Goal: Information Seeking & Learning: Learn about a topic

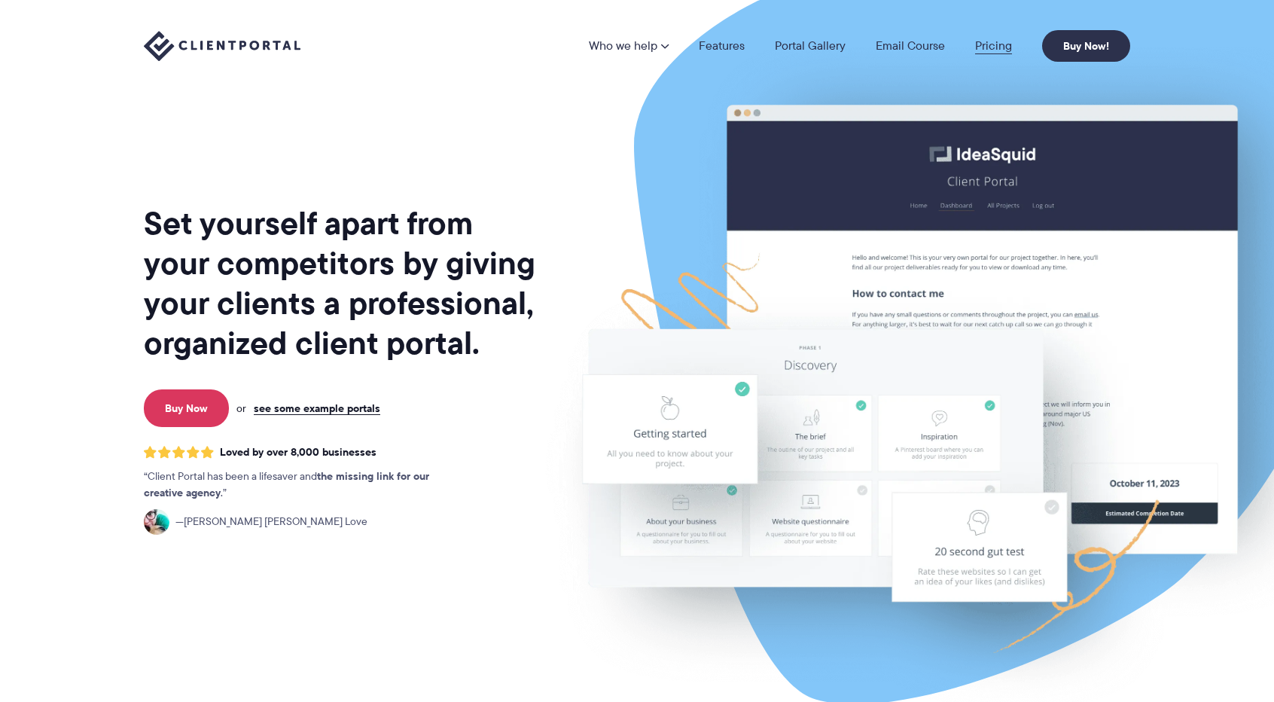
click at [993, 47] on link "Pricing" at bounding box center [993, 46] width 37 height 12
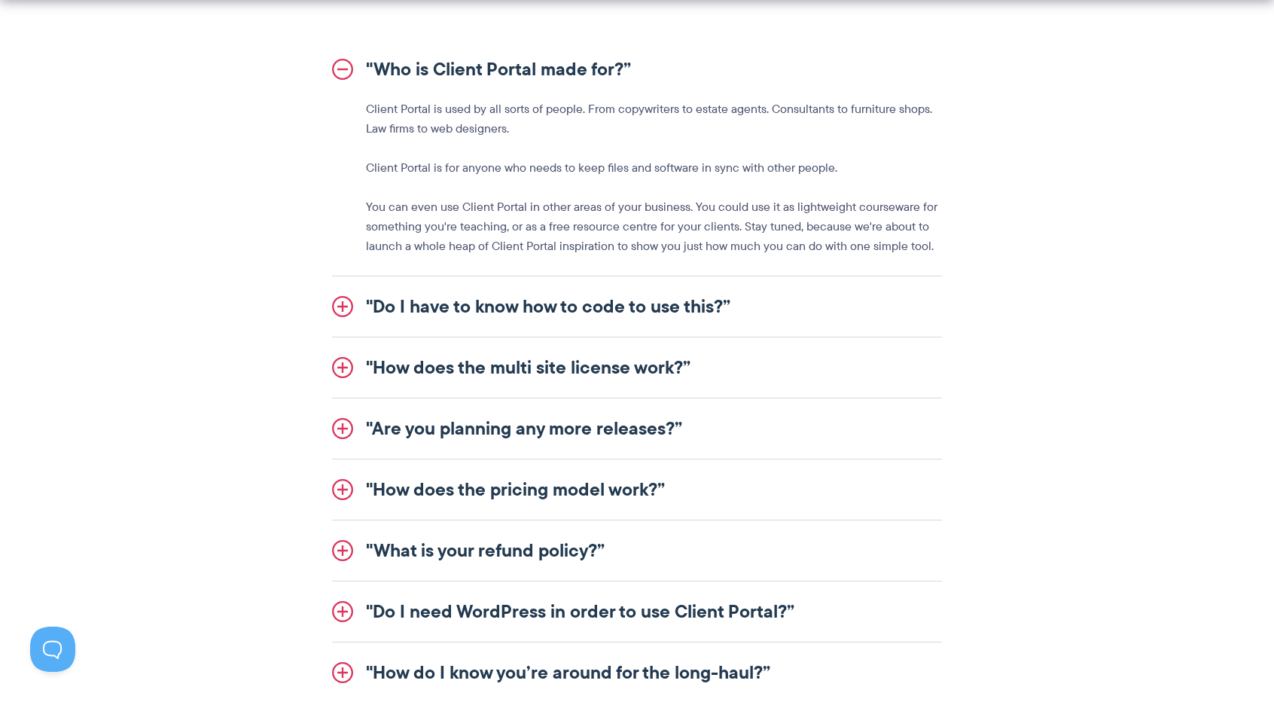
scroll to position [1883, 0]
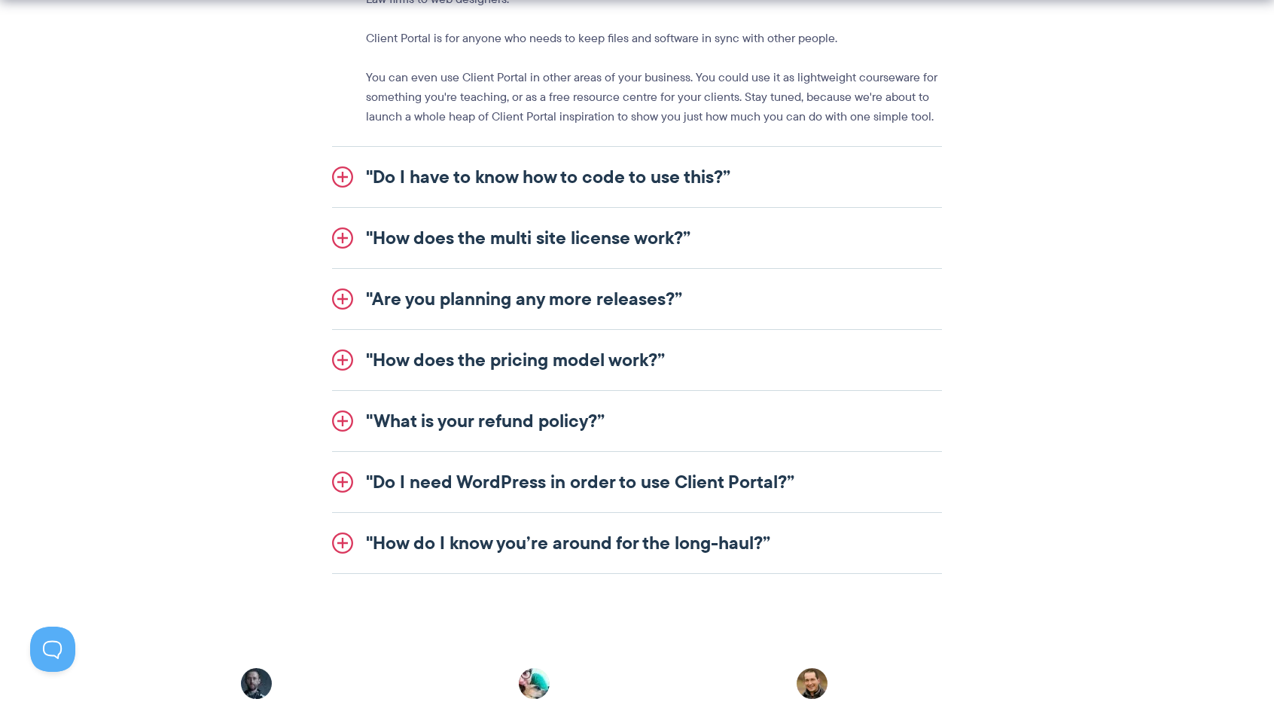
click at [525, 178] on link ""Do I have to know how to code to use this?”" at bounding box center [637, 177] width 610 height 60
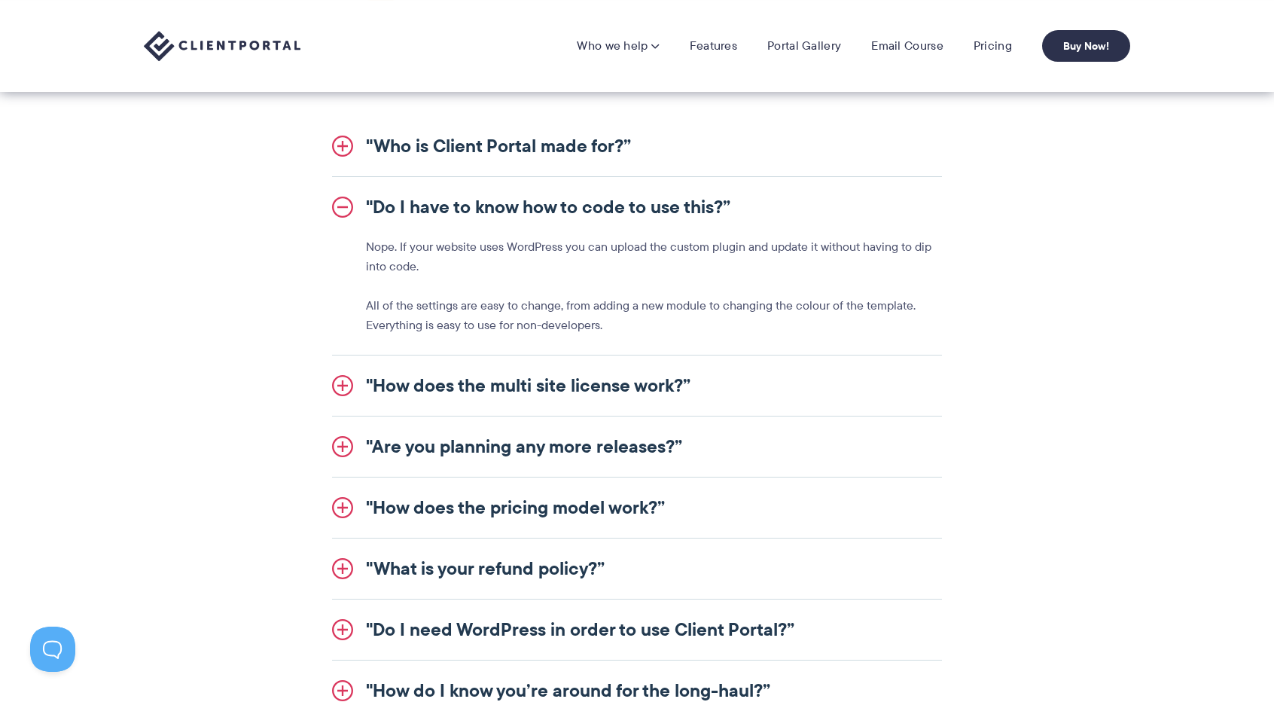
scroll to position [1582, 0]
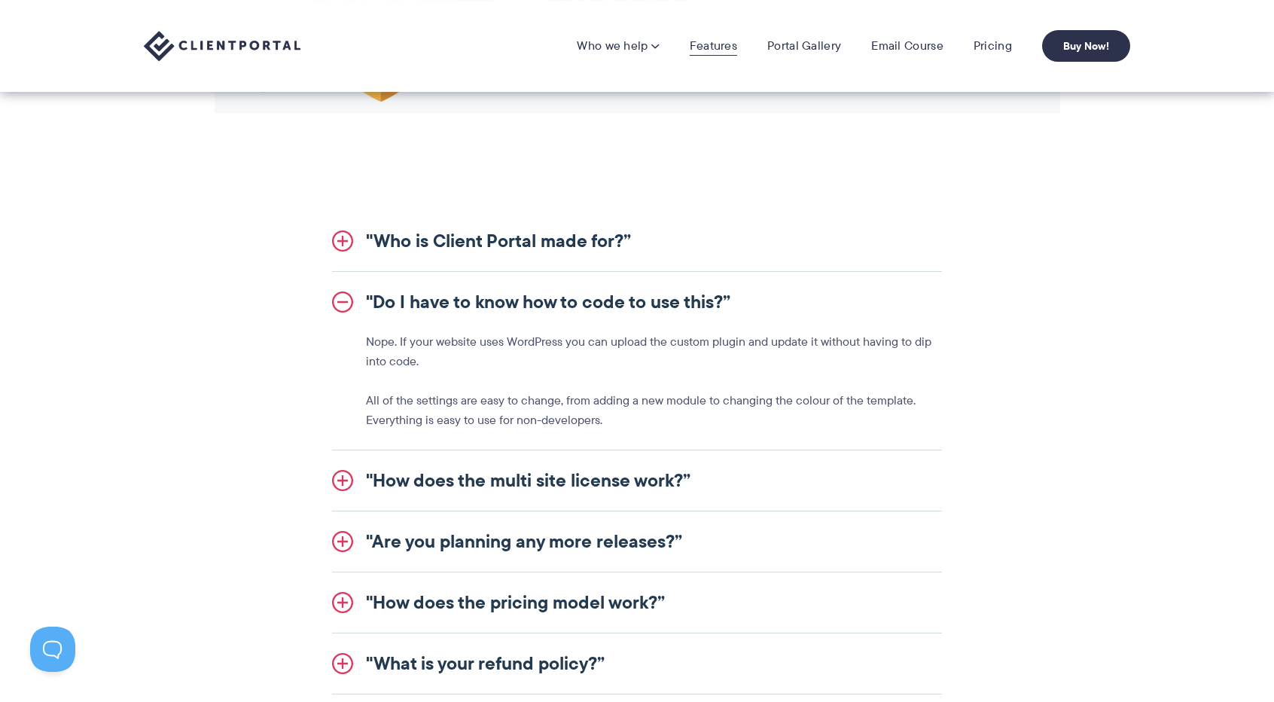
click at [737, 45] on link "Features" at bounding box center [713, 45] width 47 height 15
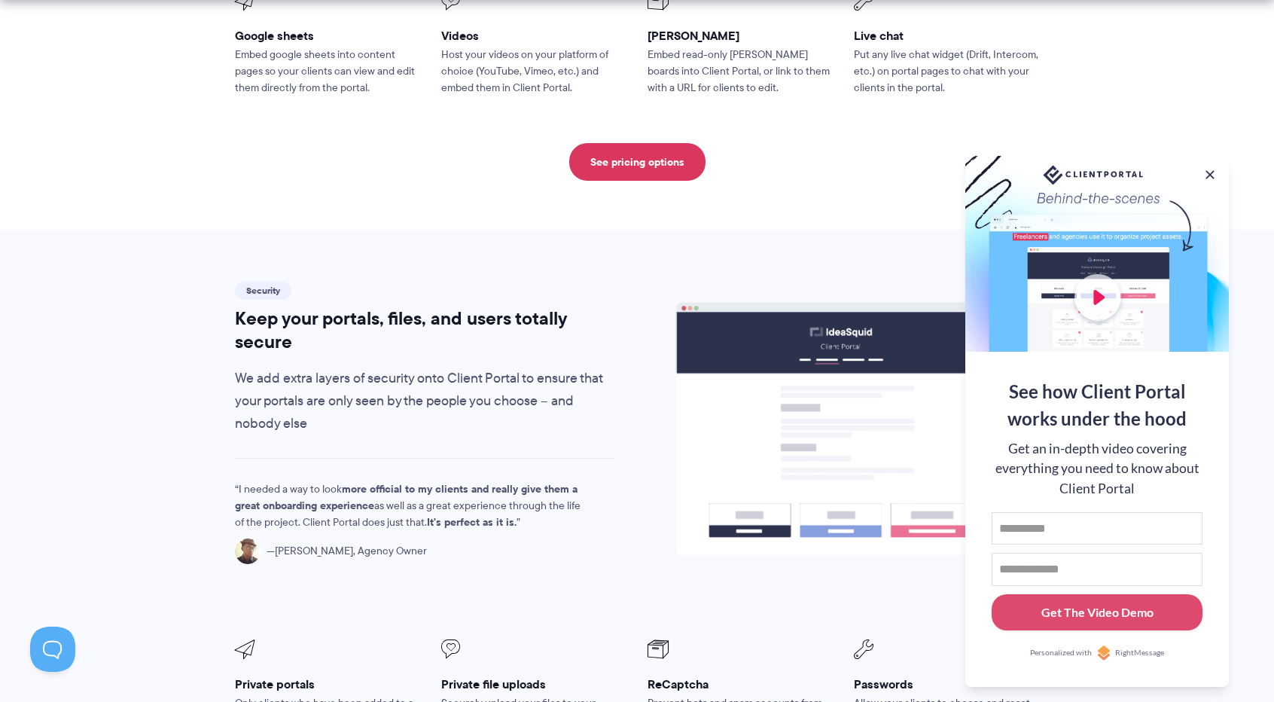
scroll to position [2335, 0]
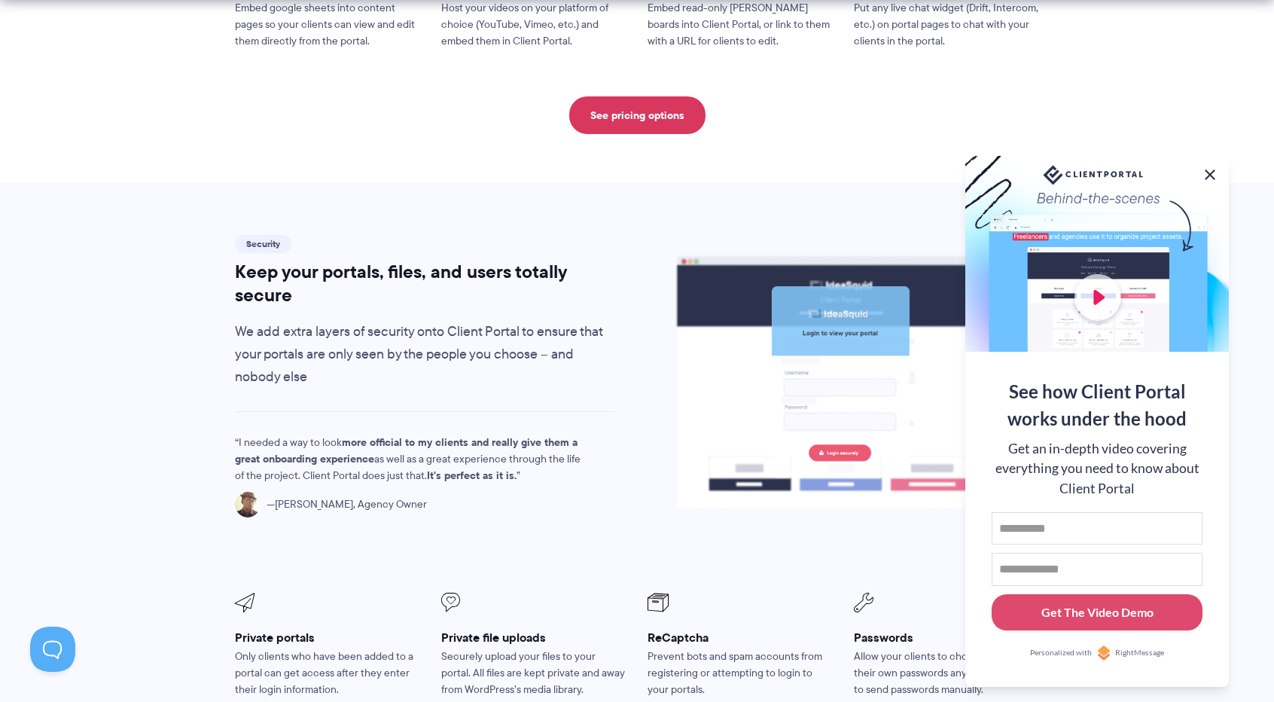
click at [1207, 174] on button at bounding box center [1210, 175] width 18 height 18
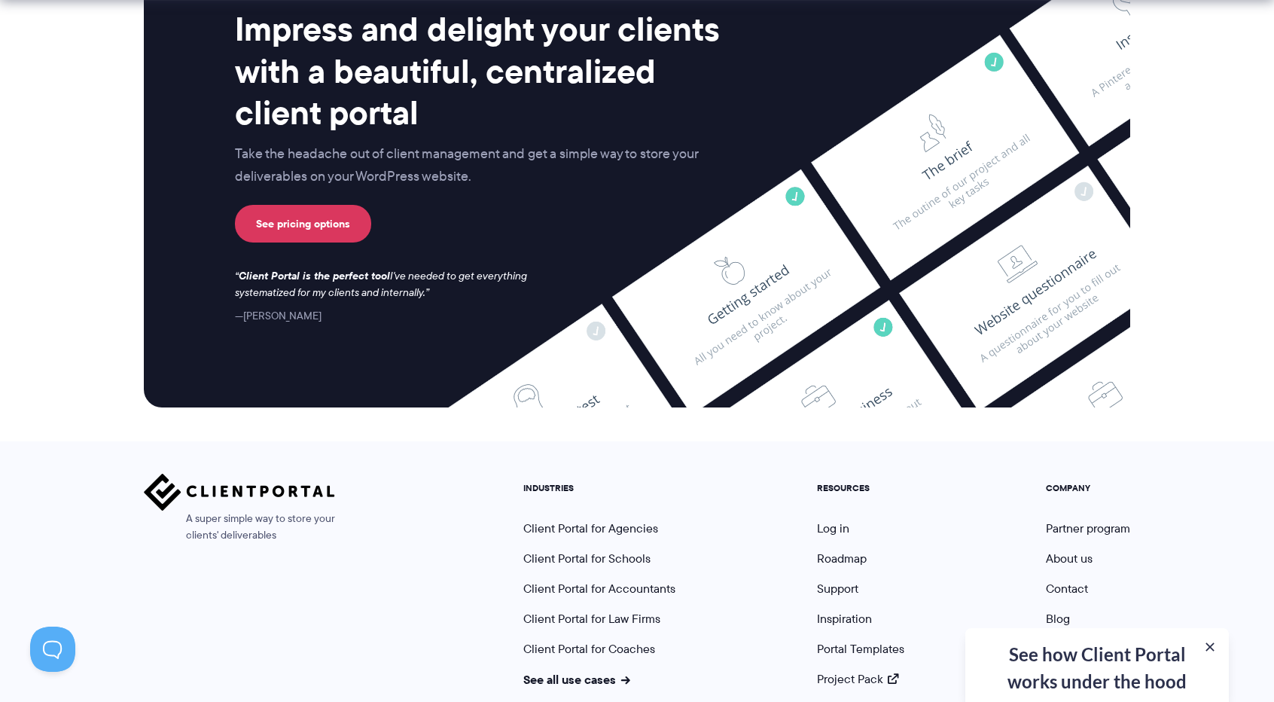
scroll to position [3947, 0]
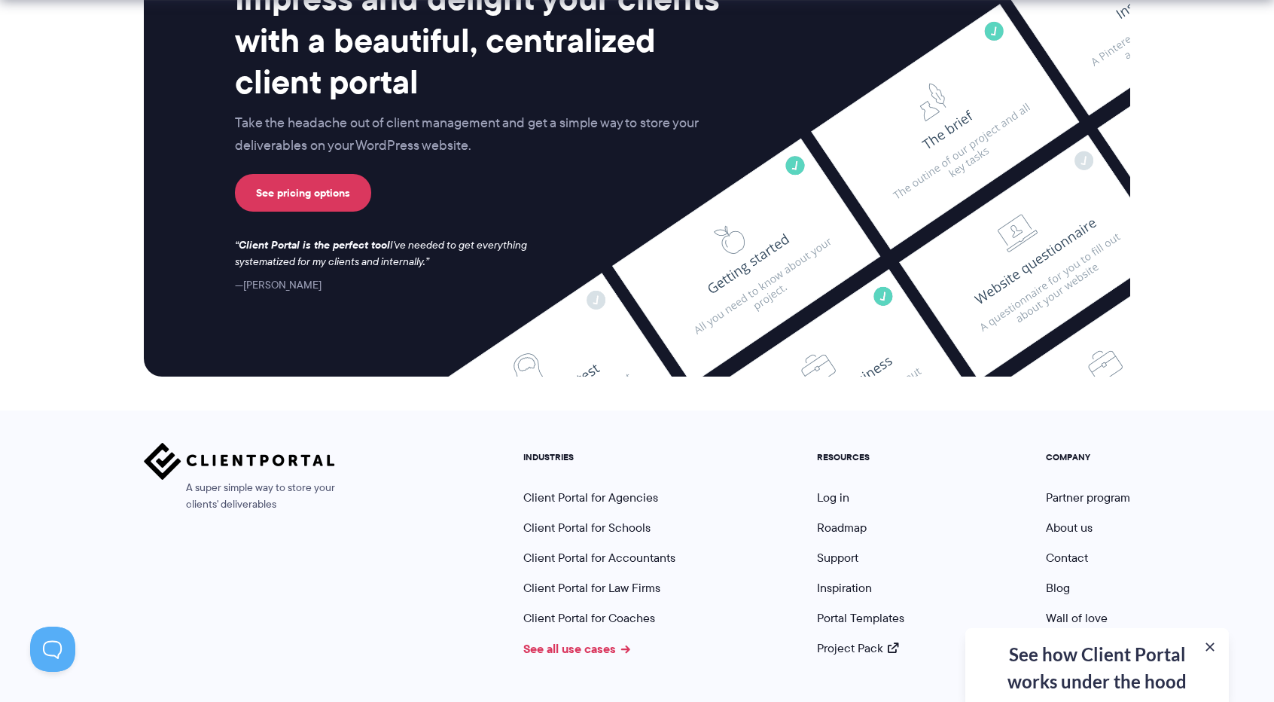
click at [560, 639] on link "See all use cases" at bounding box center [576, 648] width 107 height 18
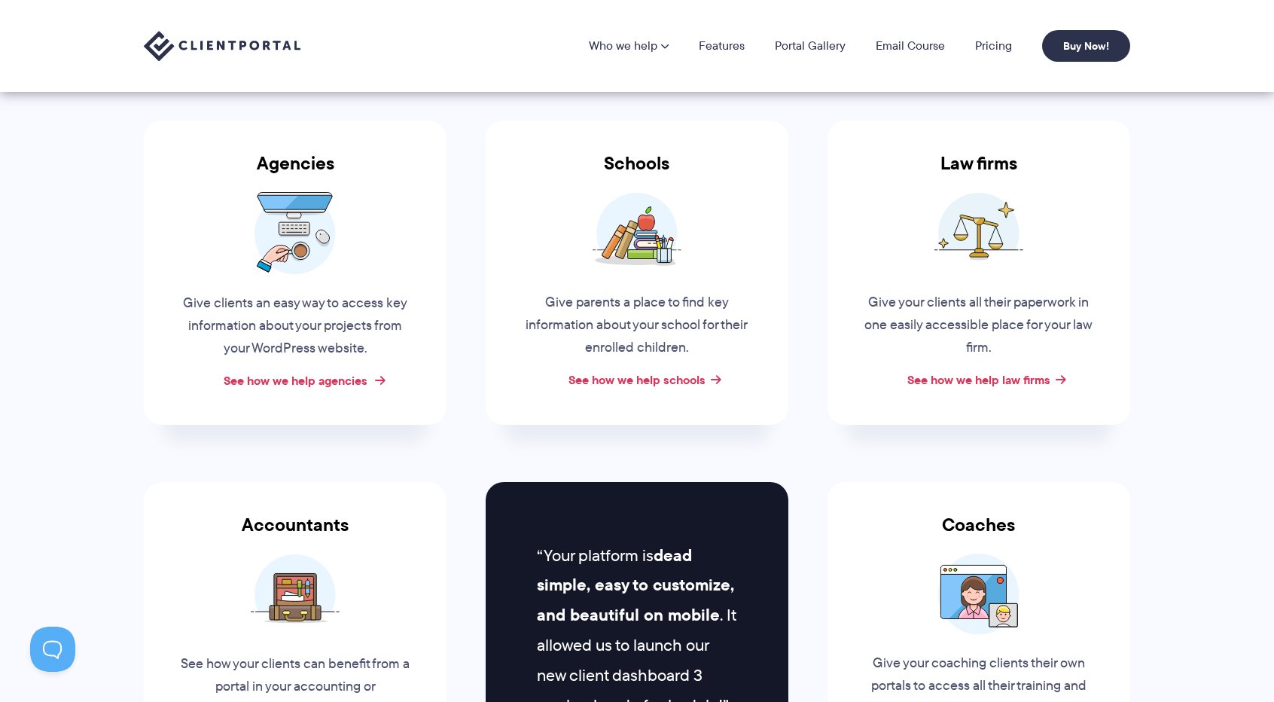
click at [316, 380] on link "See how we help agencies" at bounding box center [296, 380] width 144 height 18
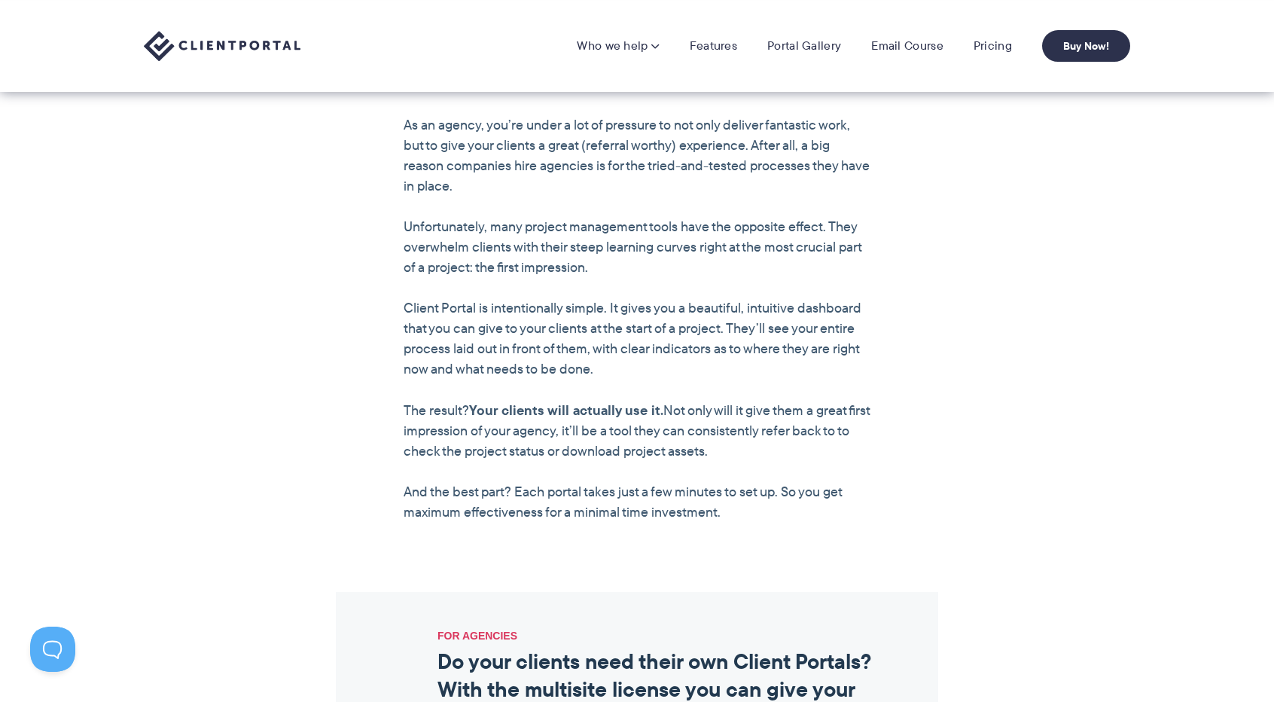
scroll to position [753, 0]
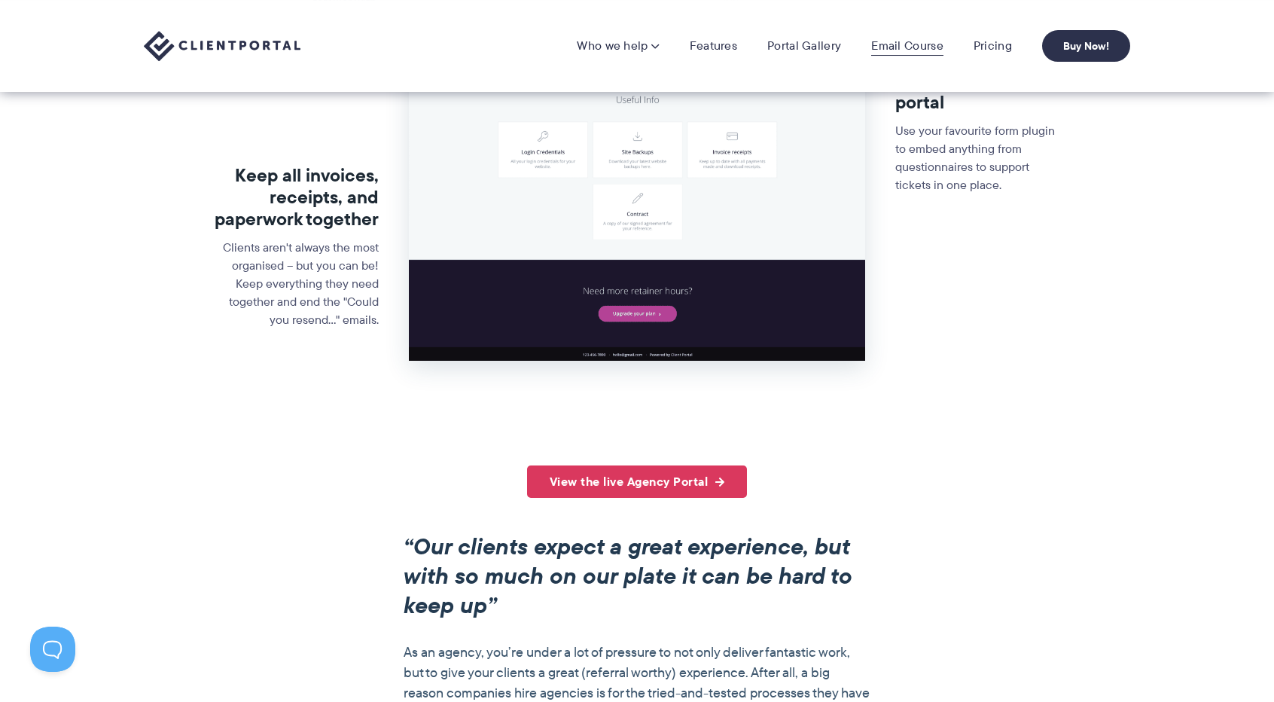
click at [923, 44] on link "Email Course" at bounding box center [907, 45] width 72 height 15
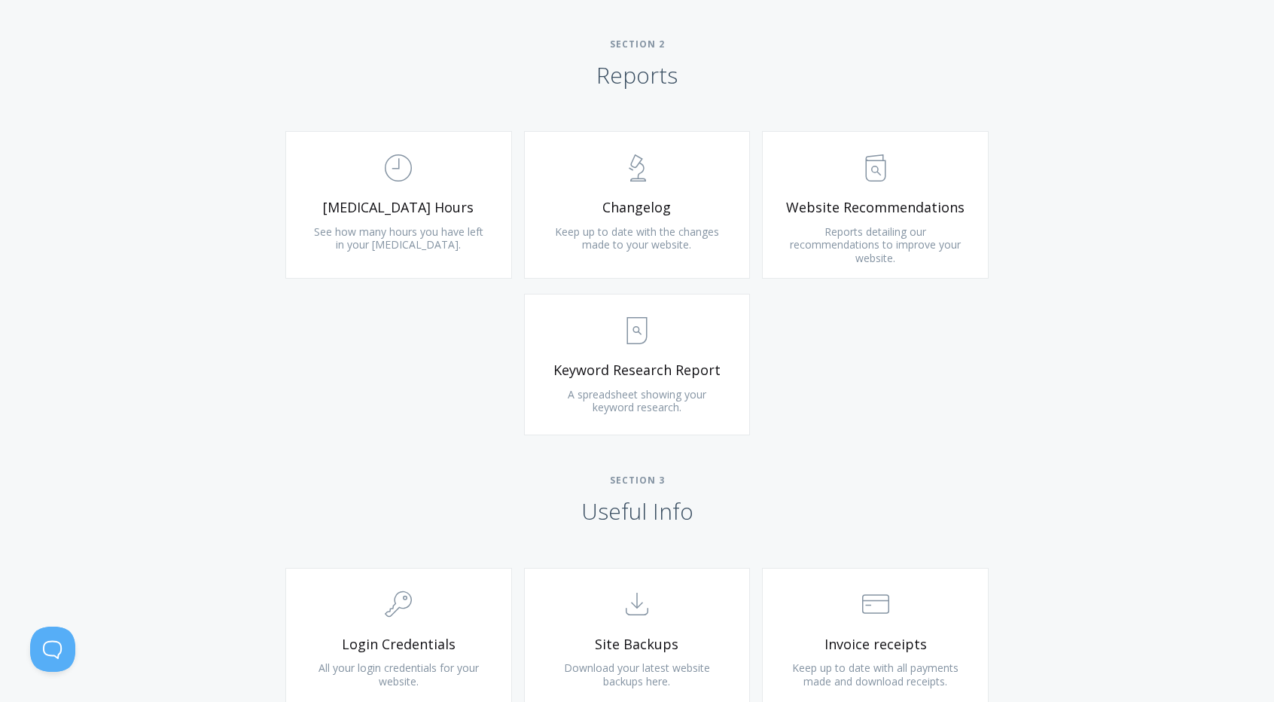
scroll to position [979, 0]
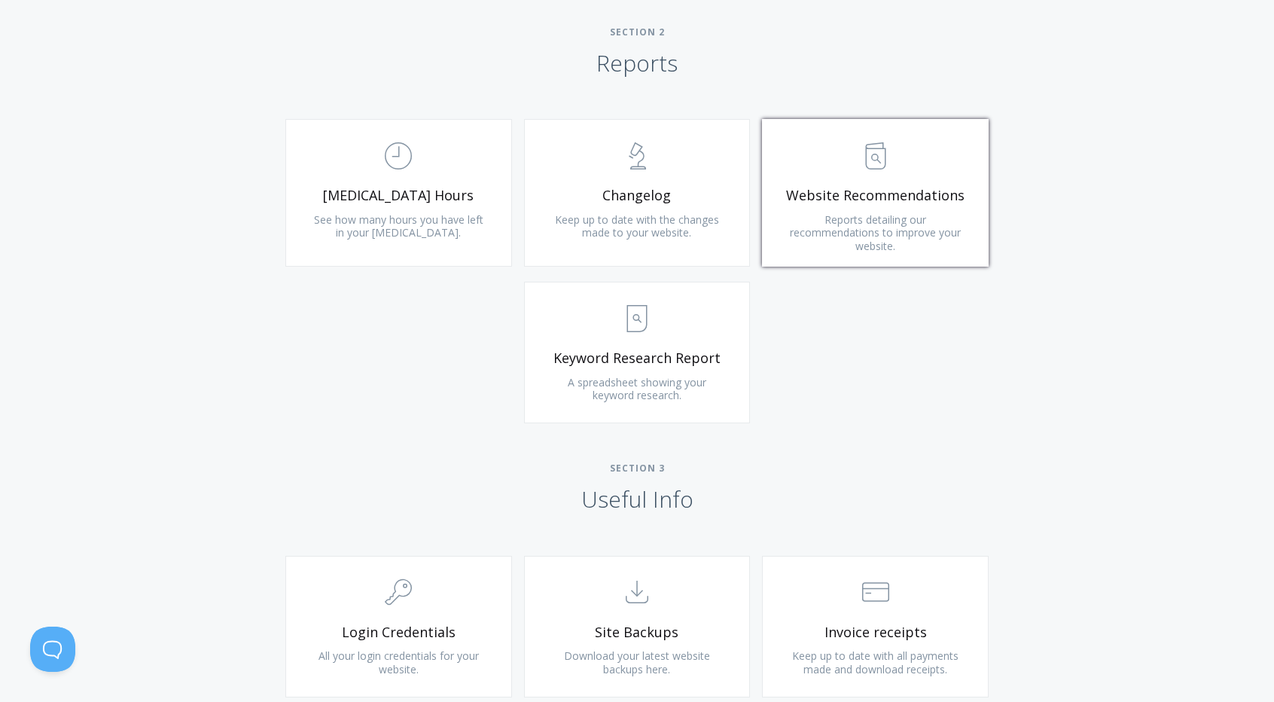
click at [777, 192] on link ".st0{fill:none;stroke:#000000;stroke-width:2;stroke-miterlimit:10;} Untitled-13…" at bounding box center [875, 193] width 227 height 148
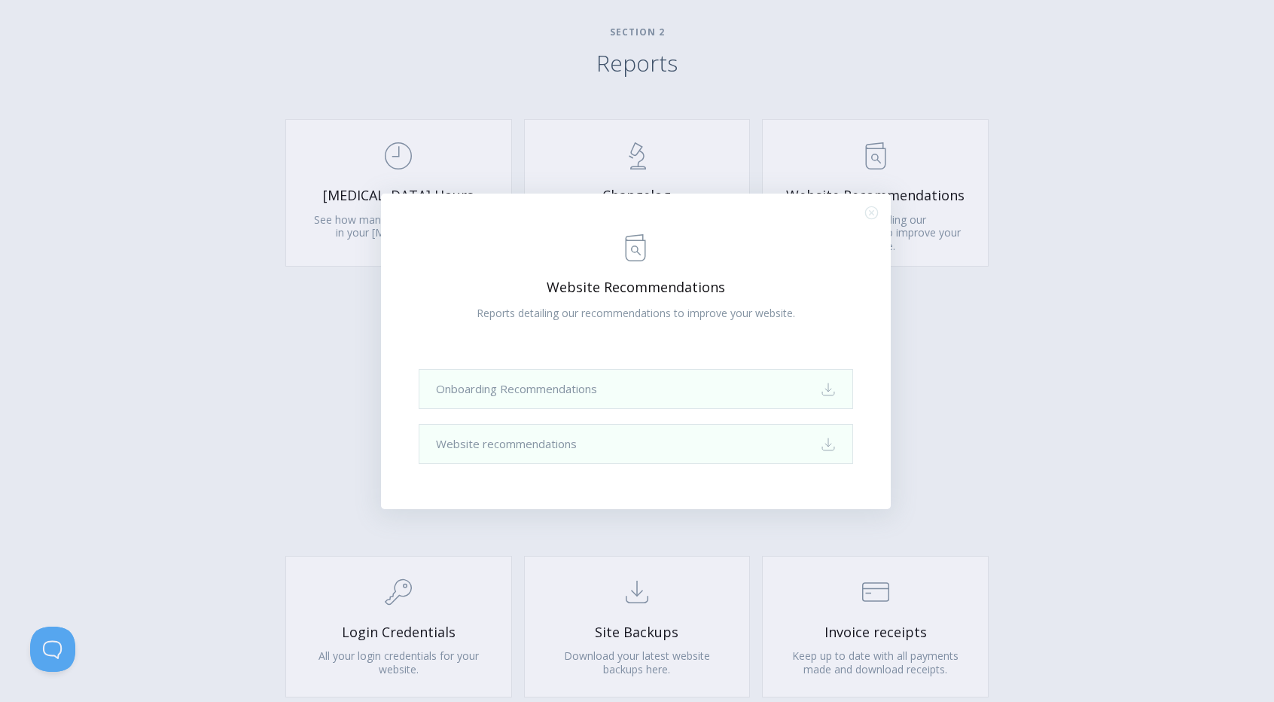
click at [249, 302] on div ".st0{fill:none;stroke:#000000;stroke-width:2;stroke-miterlimit:10;} Untitled-13…" at bounding box center [637, 351] width 1274 height 702
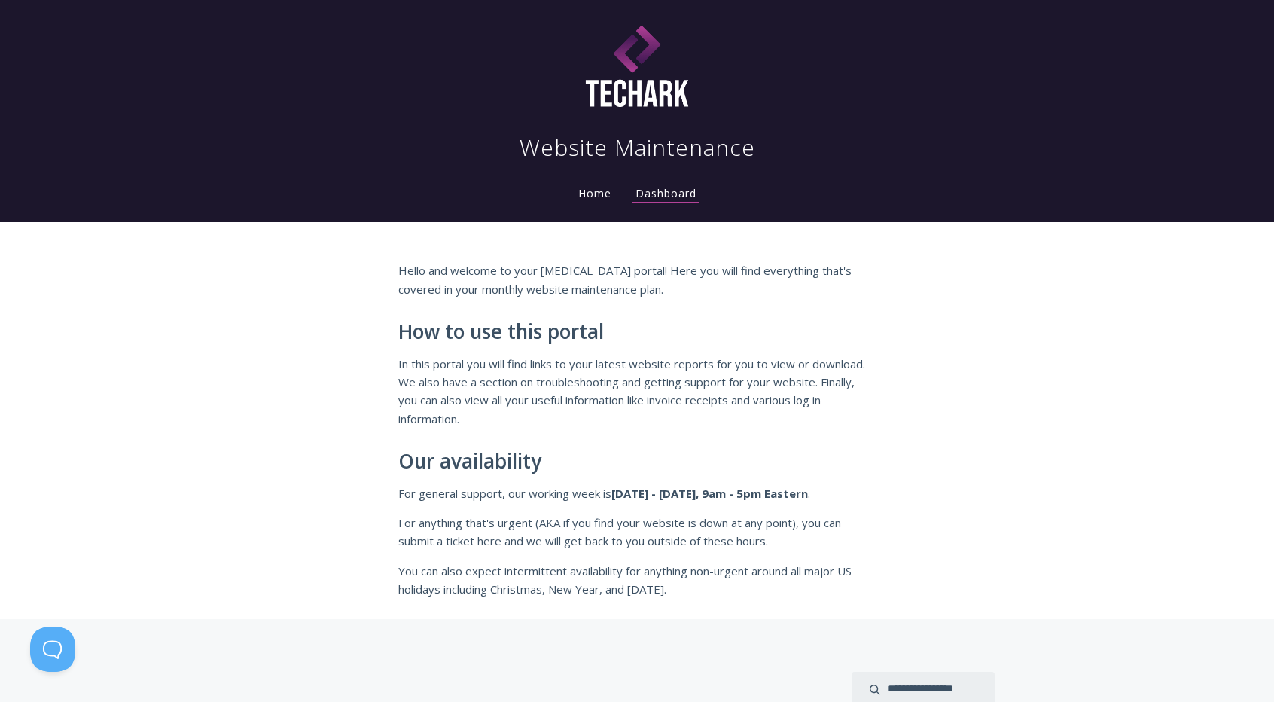
scroll to position [0, 0]
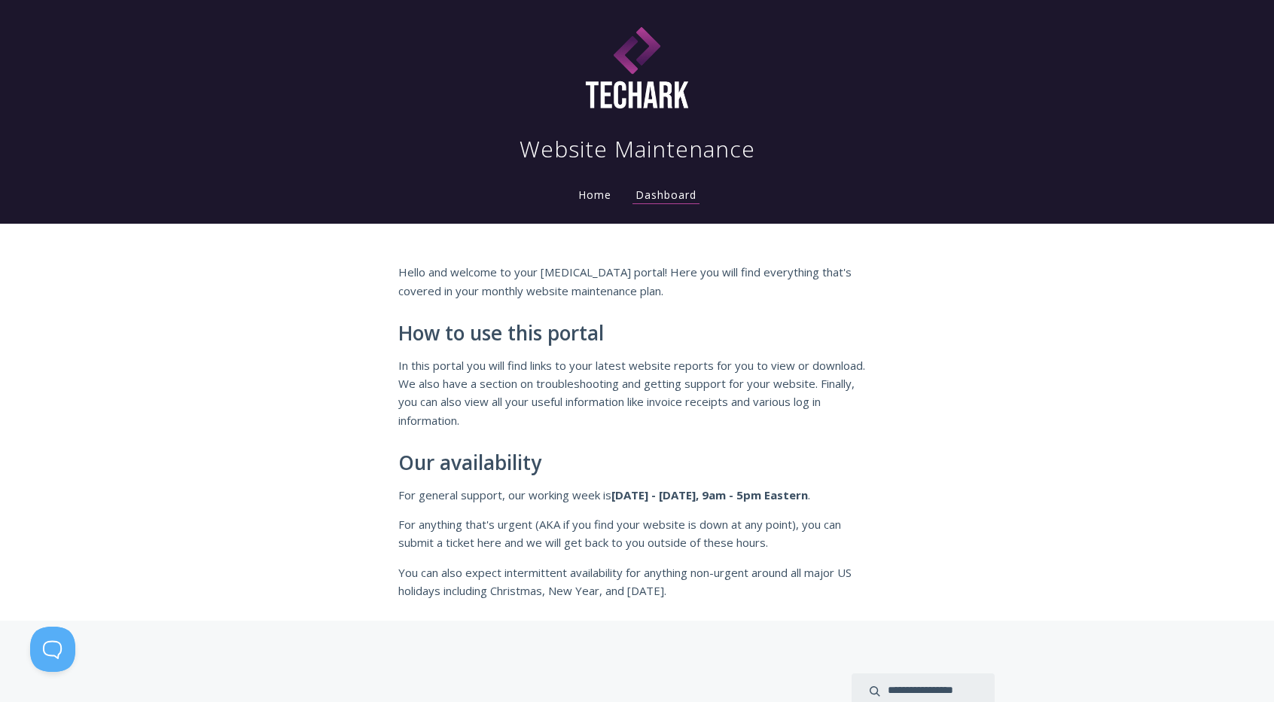
click at [596, 201] on link "Home" at bounding box center [594, 195] width 39 height 14
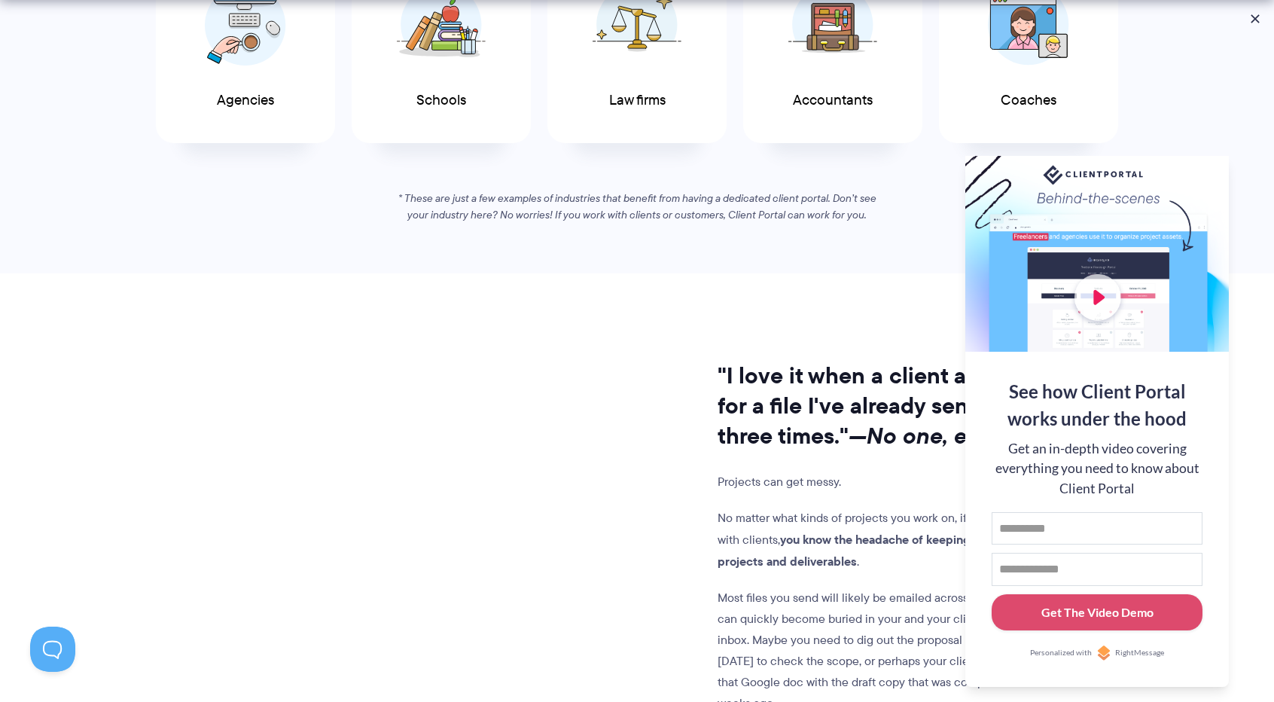
scroll to position [1054, 0]
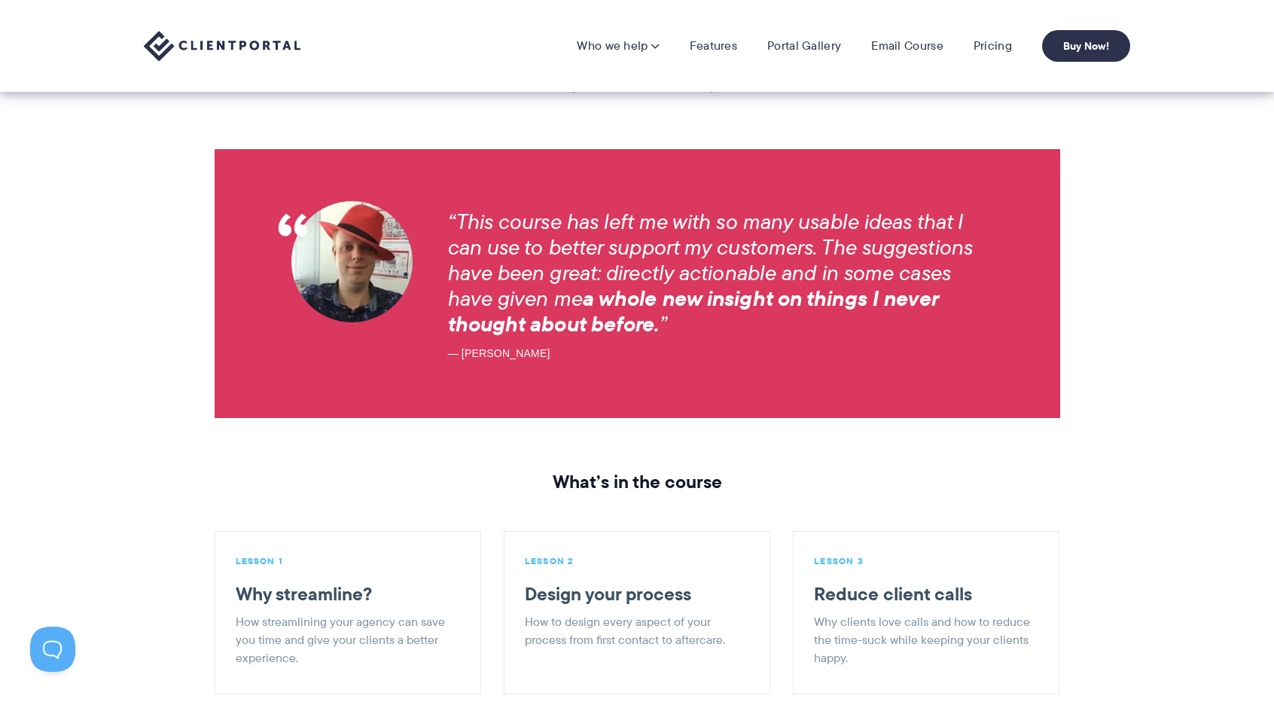
scroll to position [1205, 0]
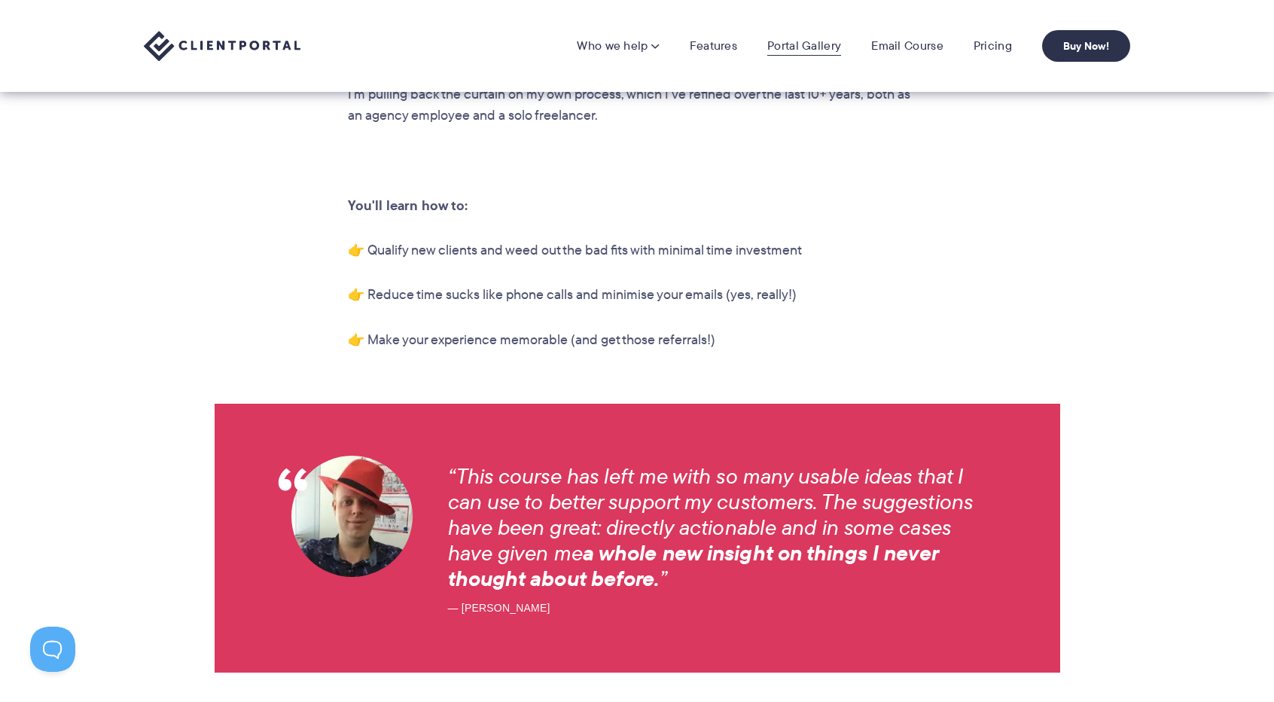
click at [824, 46] on link "Portal Gallery" at bounding box center [804, 45] width 74 height 15
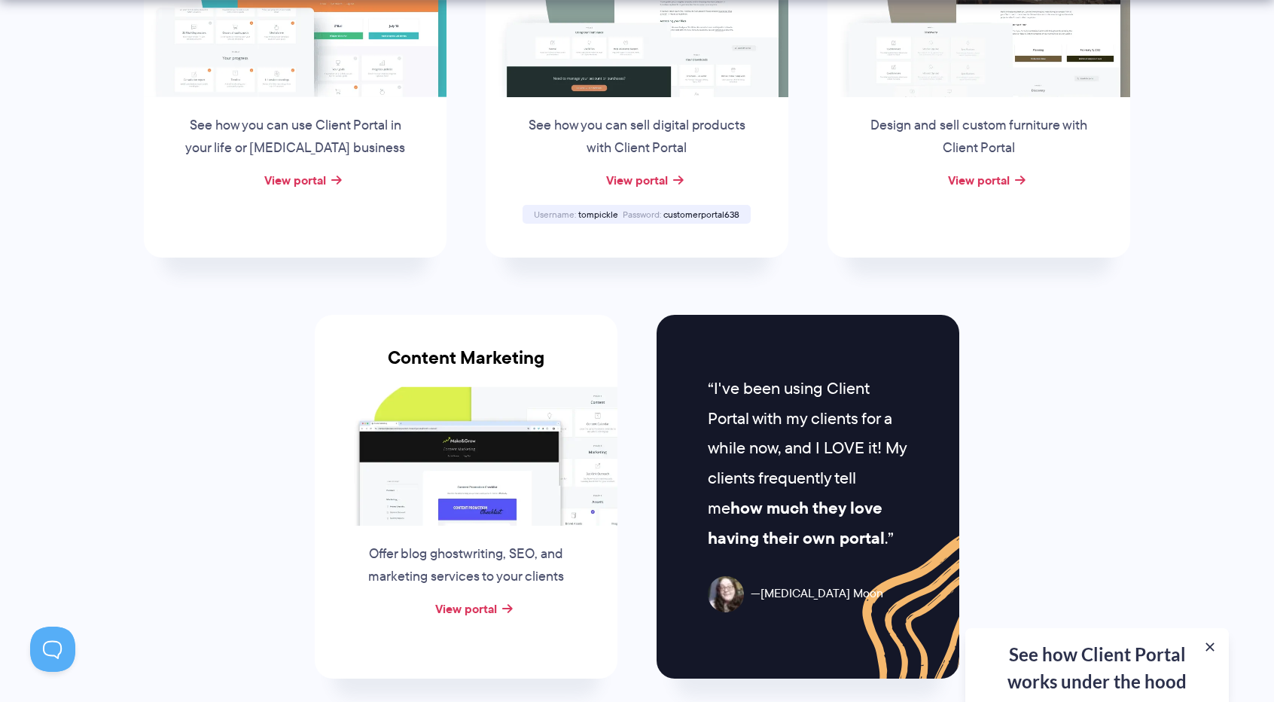
scroll to position [1356, 0]
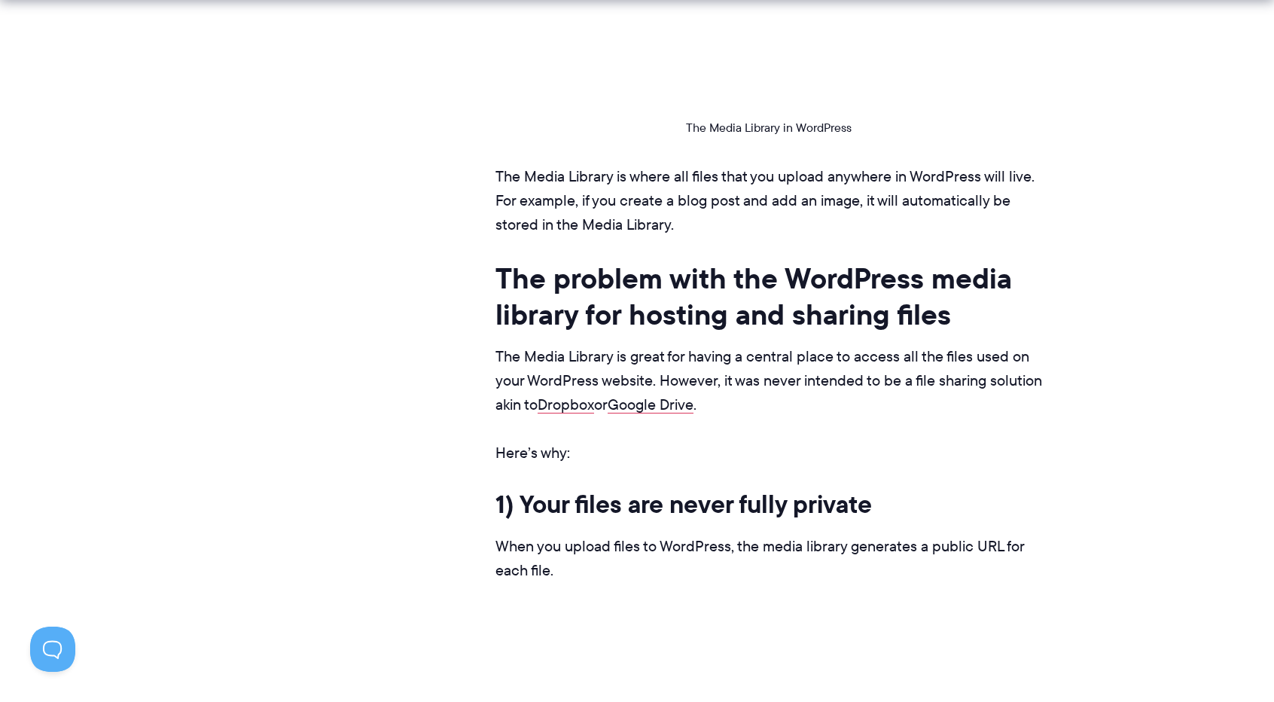
scroll to position [3163, 0]
